Goal: Task Accomplishment & Management: Complete application form

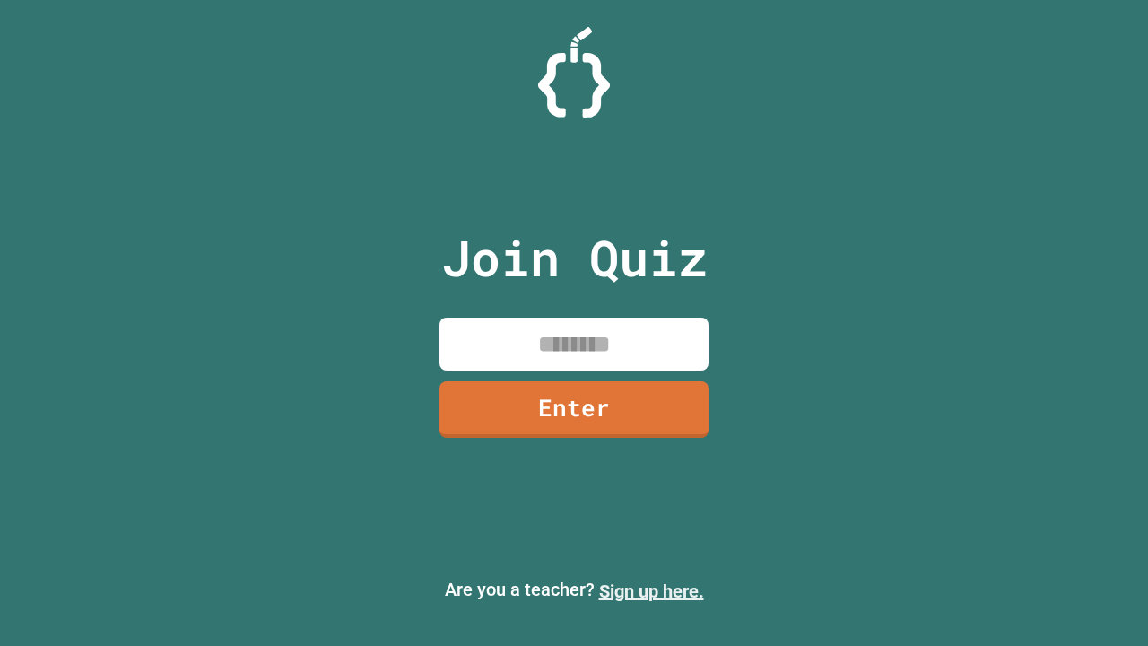
click at [651, 591] on link "Sign up here." at bounding box center [651, 591] width 105 height 22
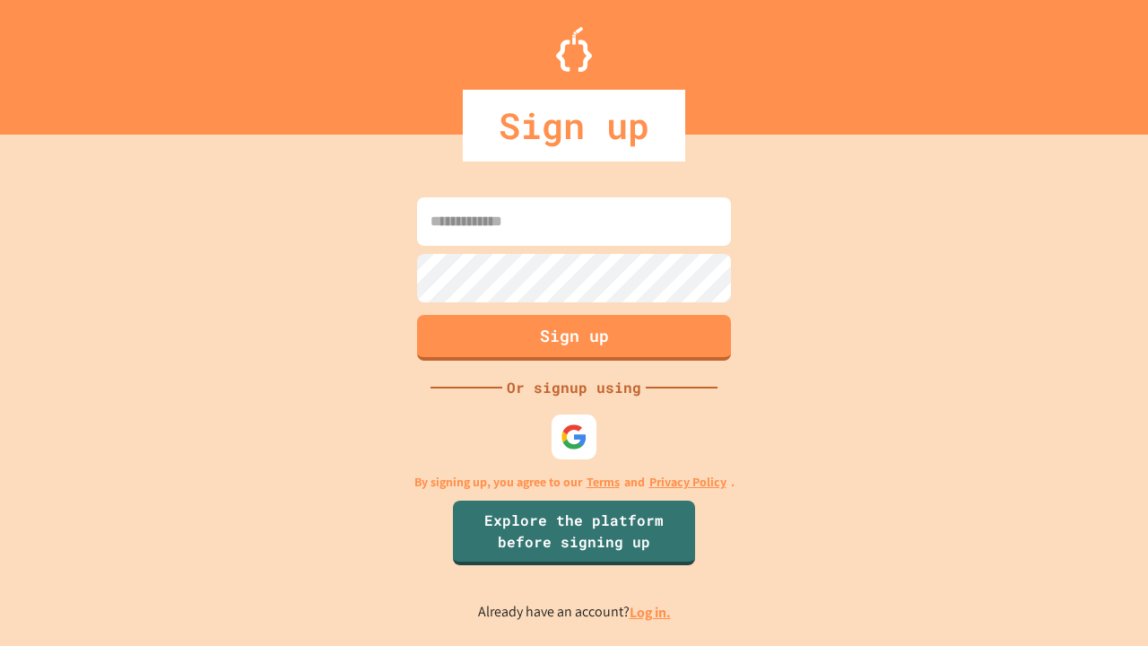
click at [651, 612] on link "Log in." at bounding box center [649, 612] width 41 height 19
